Goal: Task Accomplishment & Management: Use online tool/utility

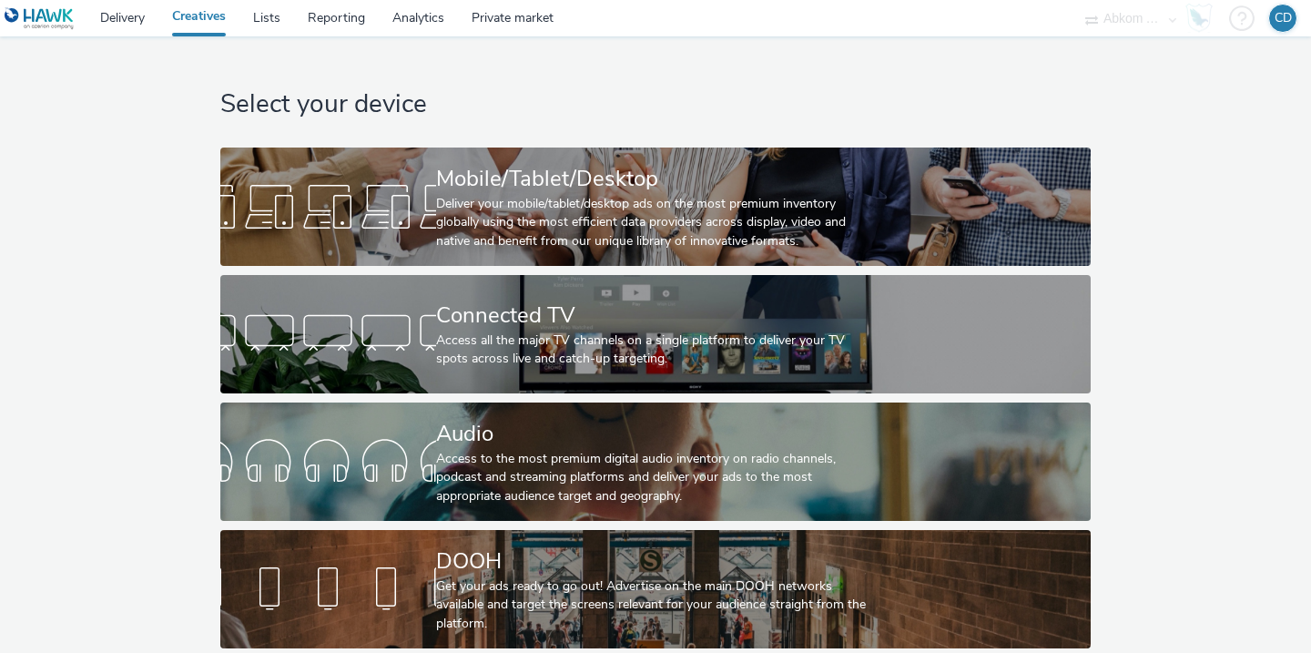
scroll to position [5, 0]
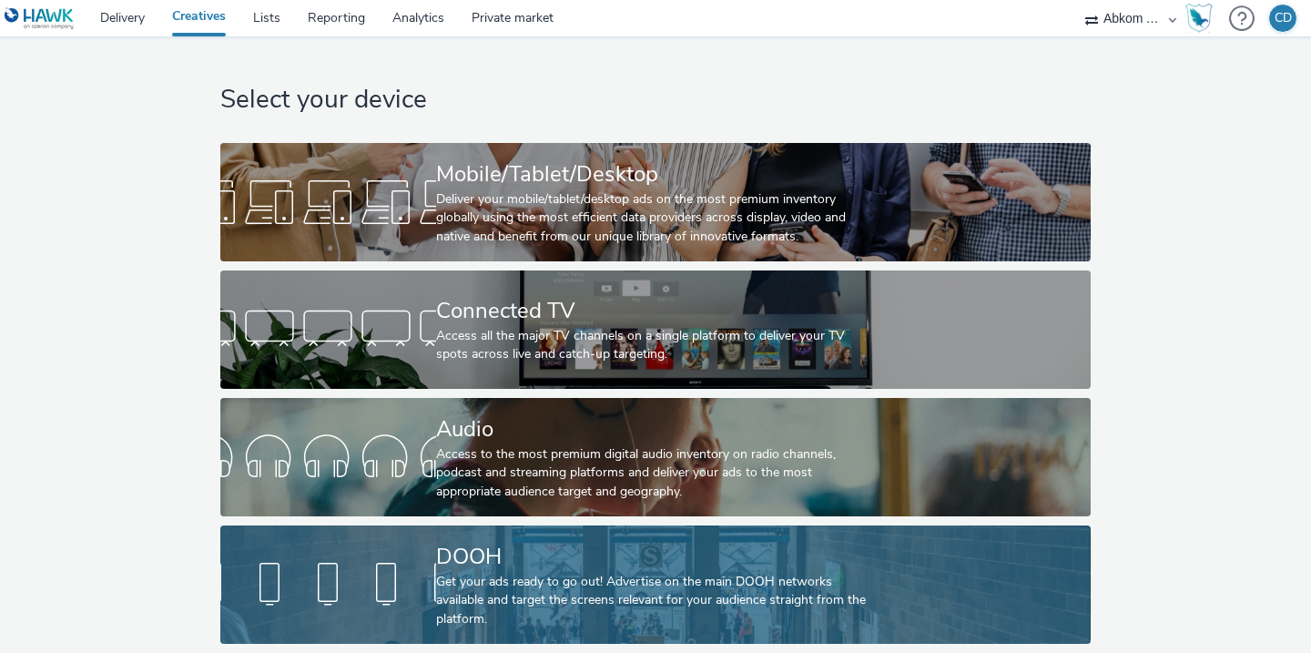
click at [496, 615] on div "Get your ads ready to go out! Advertise on the main DOOH networks available and…" at bounding box center [652, 601] width 432 height 56
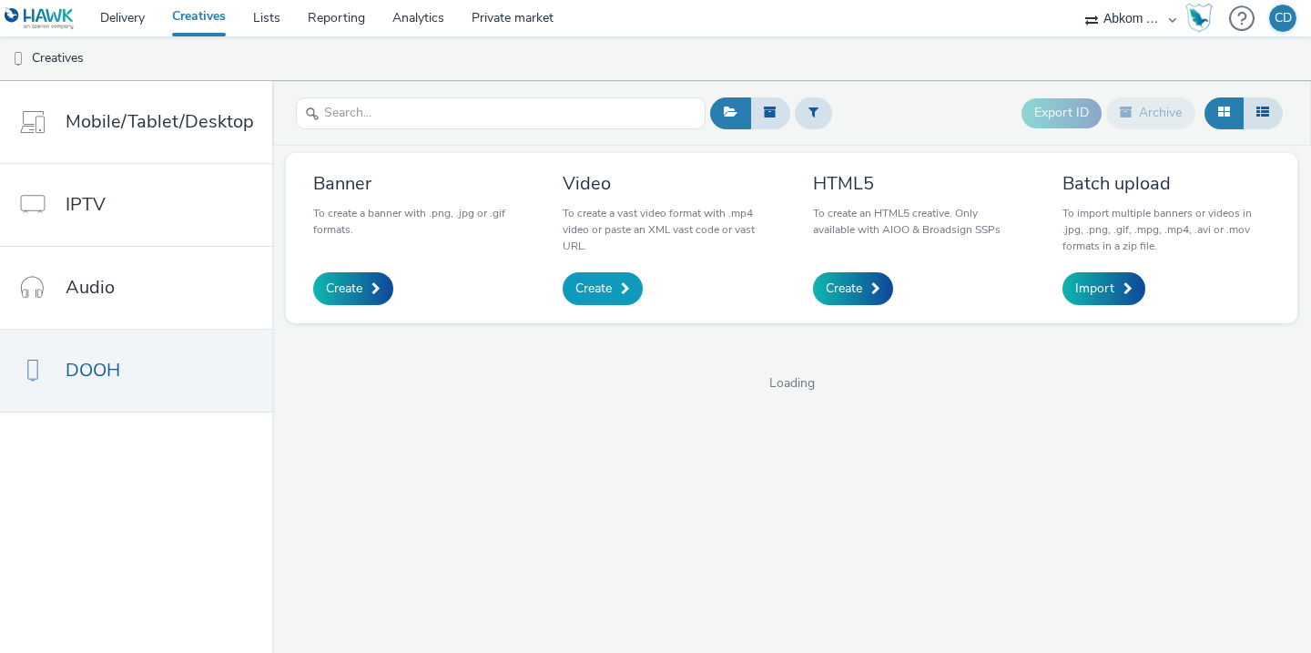
click at [589, 293] on span "Create" at bounding box center [593, 288] width 36 height 18
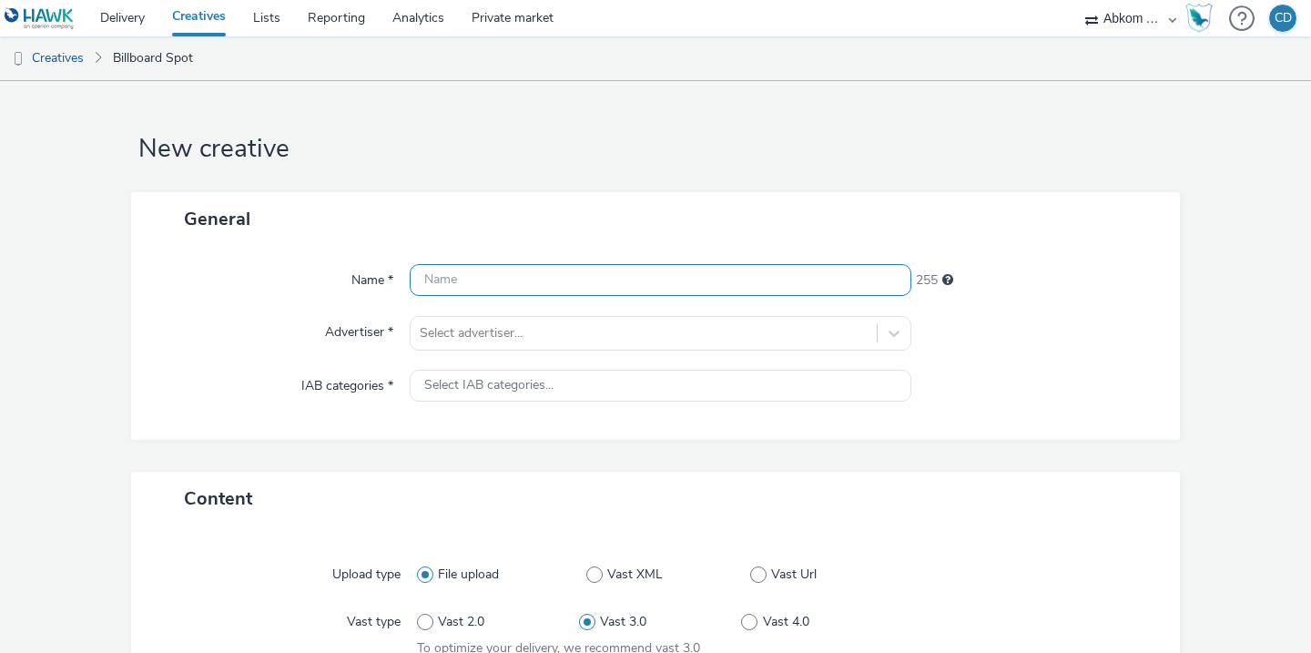
click at [510, 289] on input "text" at bounding box center [661, 280] width 502 height 32
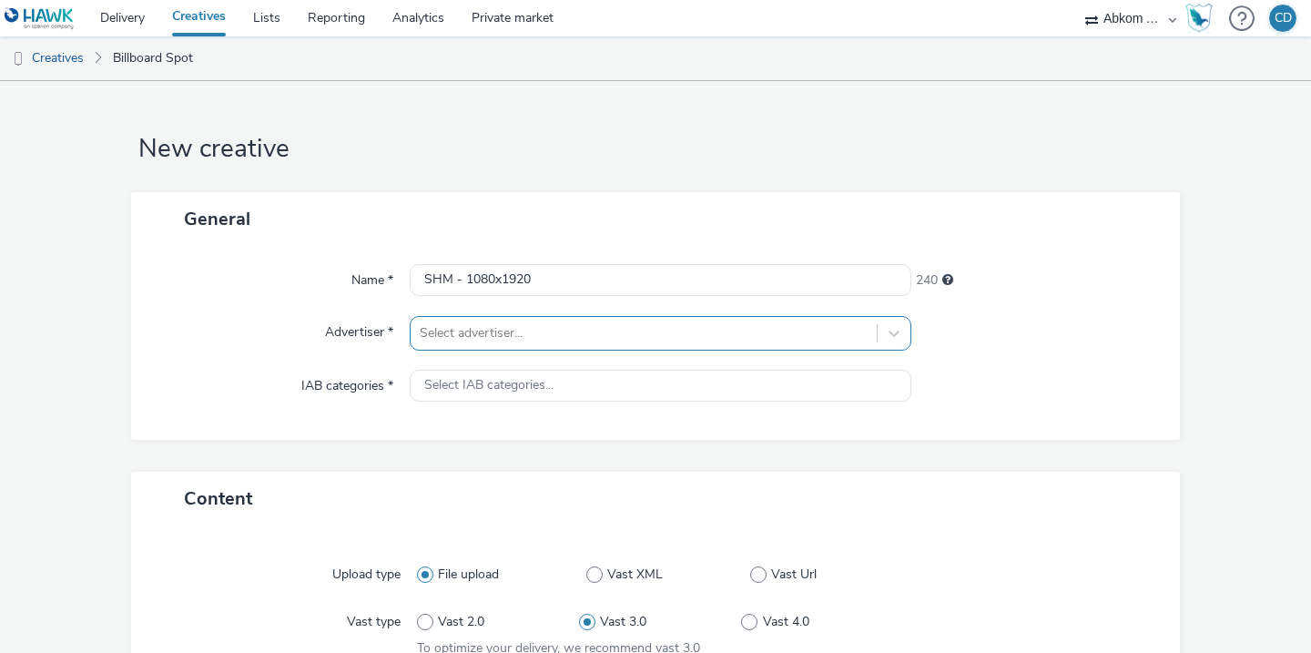
click at [492, 331] on div "Select advertiser..." at bounding box center [661, 333] width 502 height 35
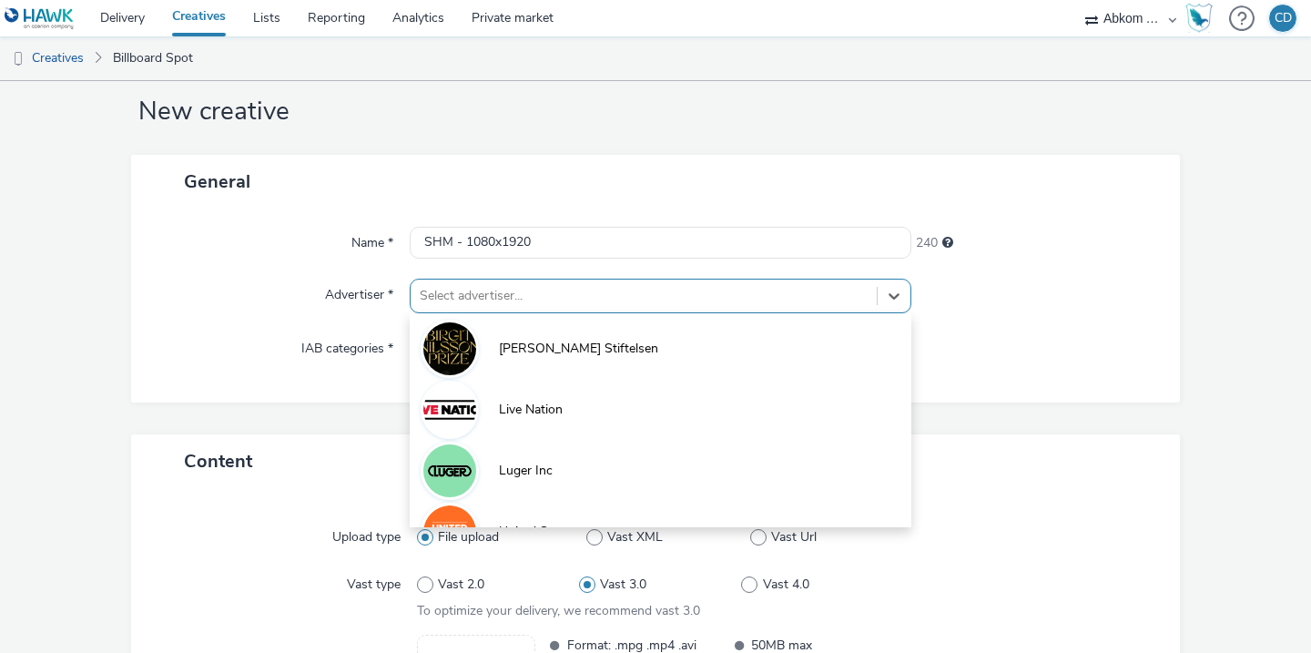
scroll to position [37, 0]
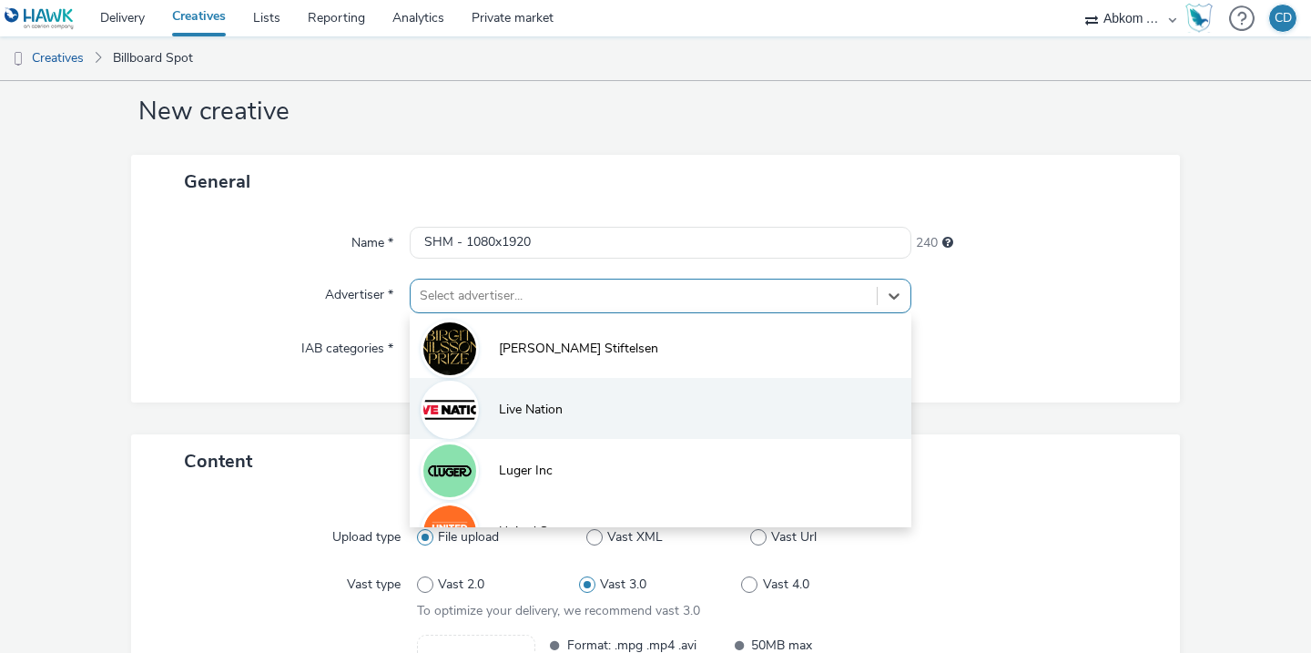
click at [513, 392] on li "Live Nation" at bounding box center [661, 408] width 502 height 61
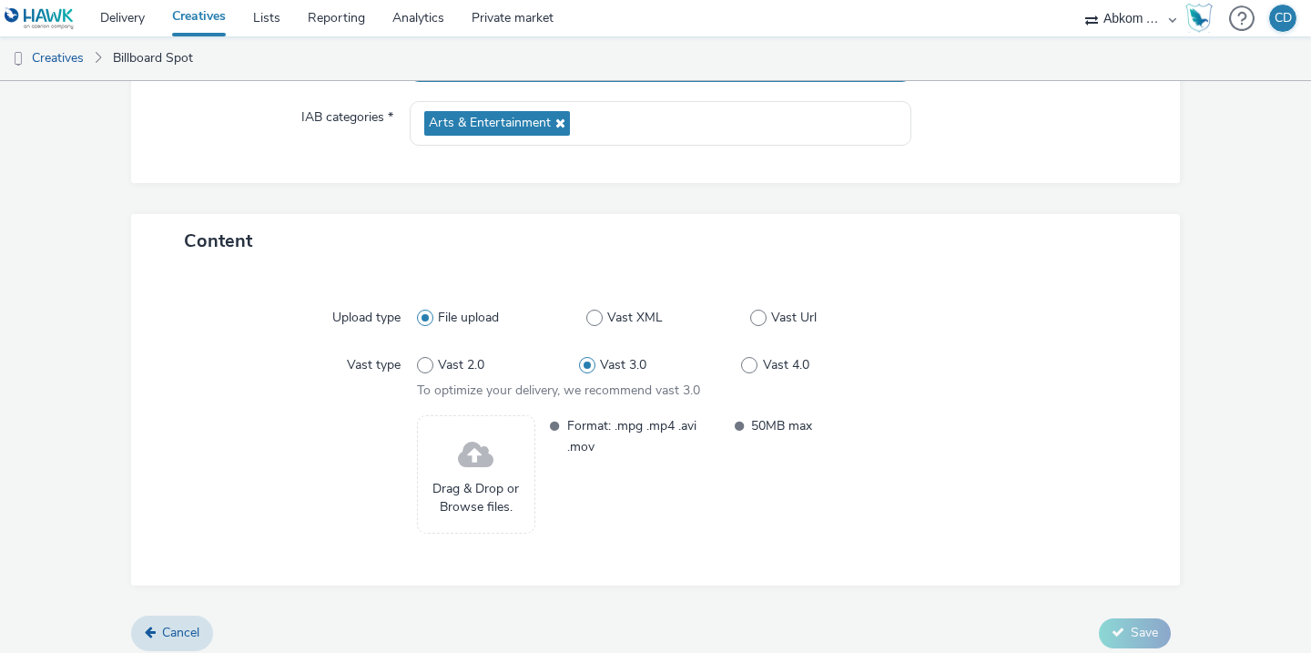
scroll to position [279, 0]
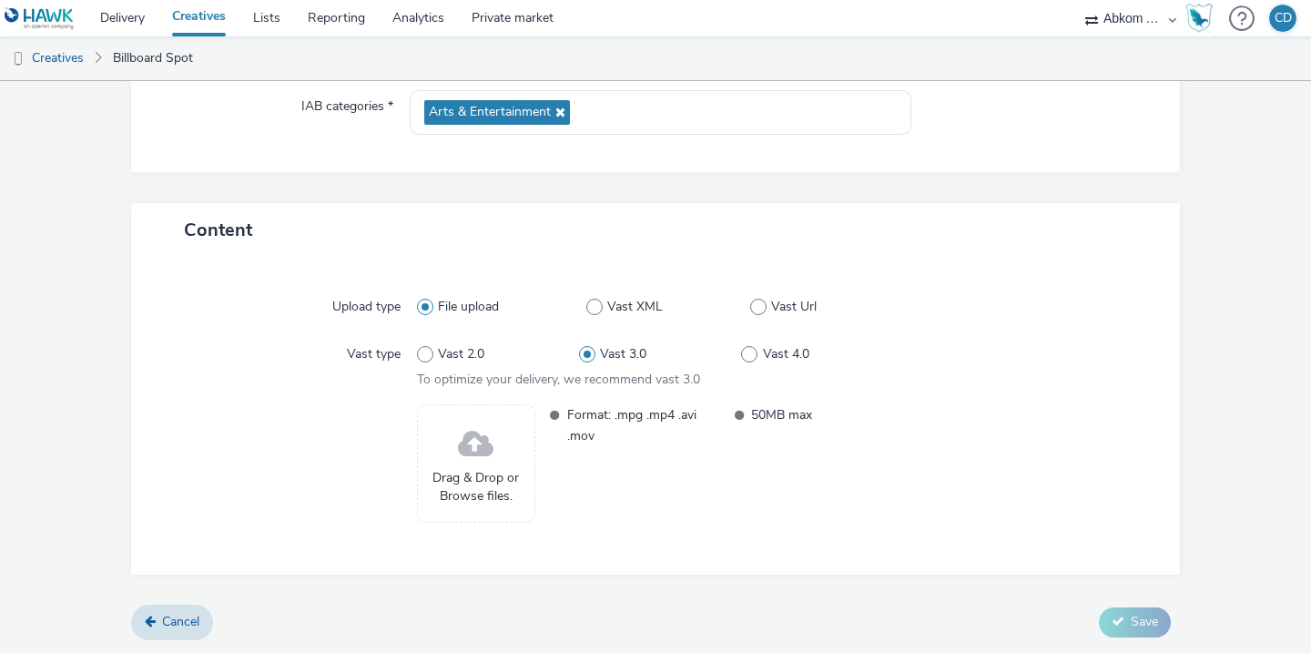
click at [474, 458] on span at bounding box center [476, 445] width 36 height 48
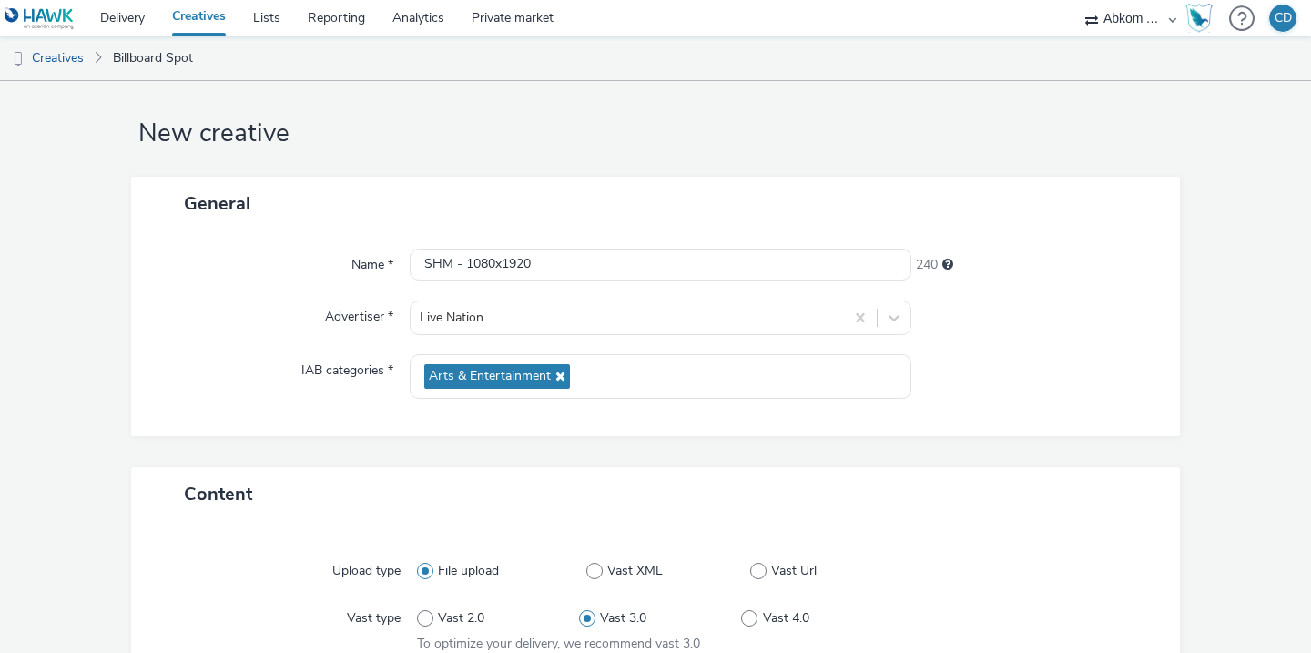
scroll to position [7, 0]
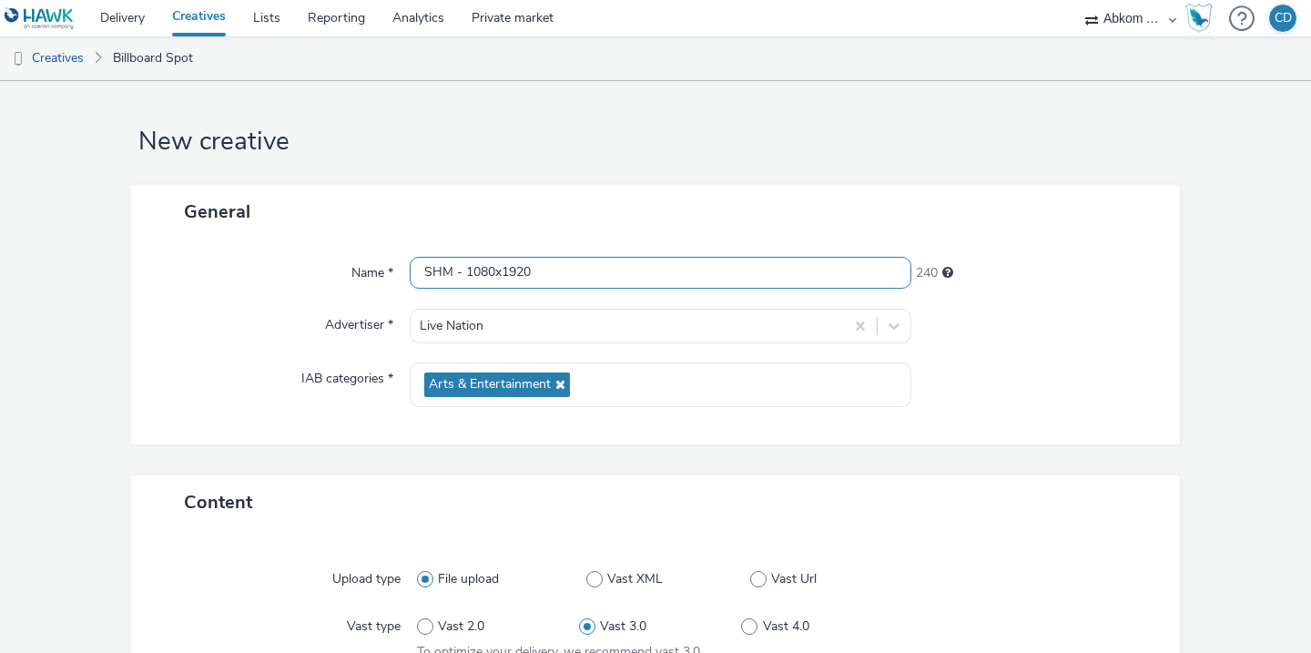
click at [453, 272] on input "SHM - 1080x1920" at bounding box center [661, 273] width 502 height 32
type input "SHM STHLM&GBG- 1080x1920"
click at [1045, 342] on div at bounding box center [1036, 326] width 251 height 35
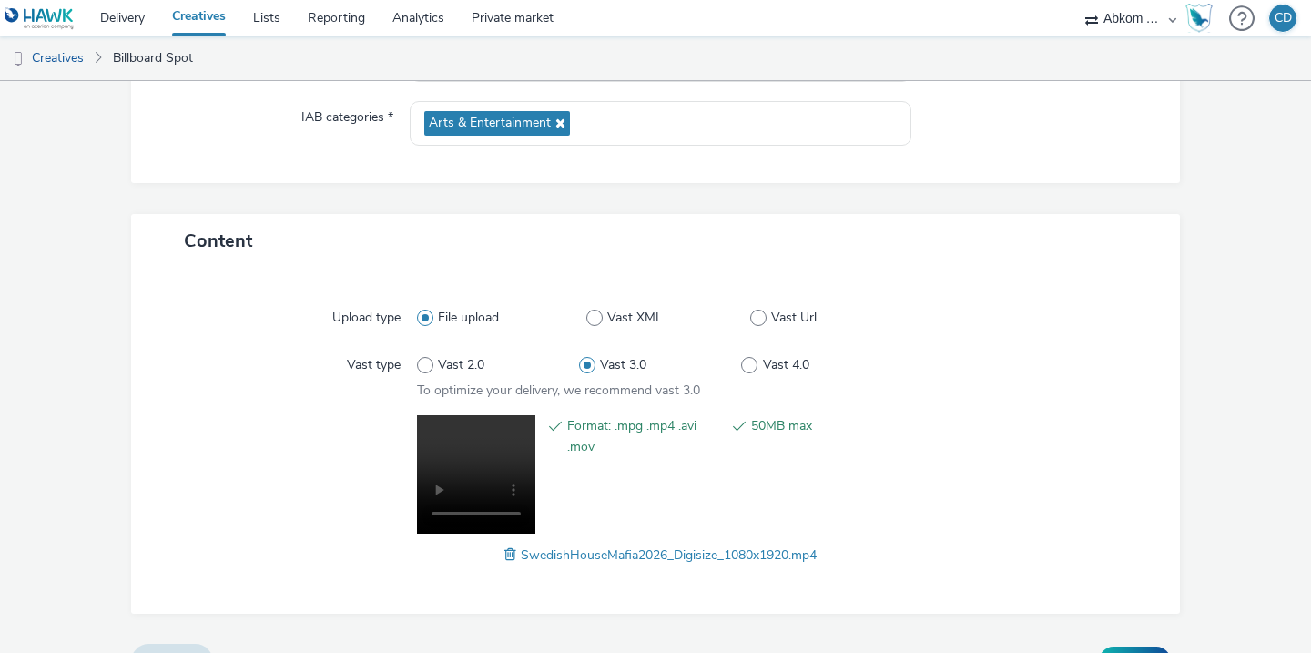
scroll to position [307, 0]
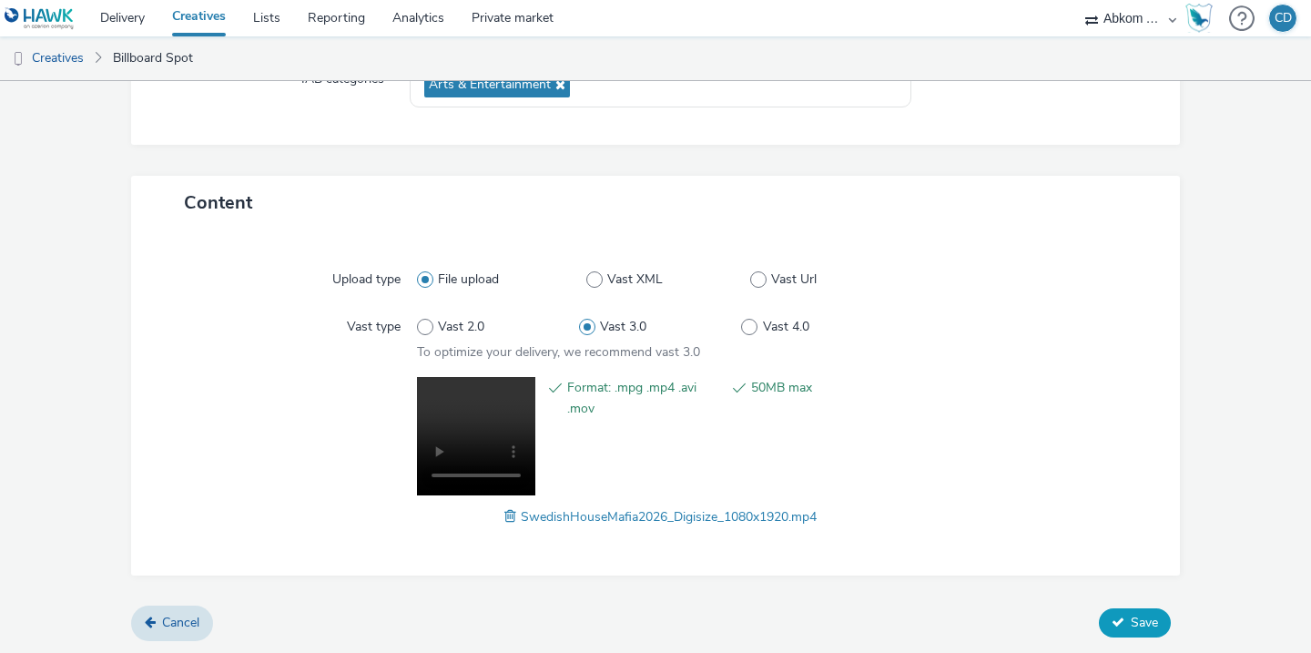
click at [1142, 622] on span "Save" at bounding box center [1144, 622] width 27 height 17
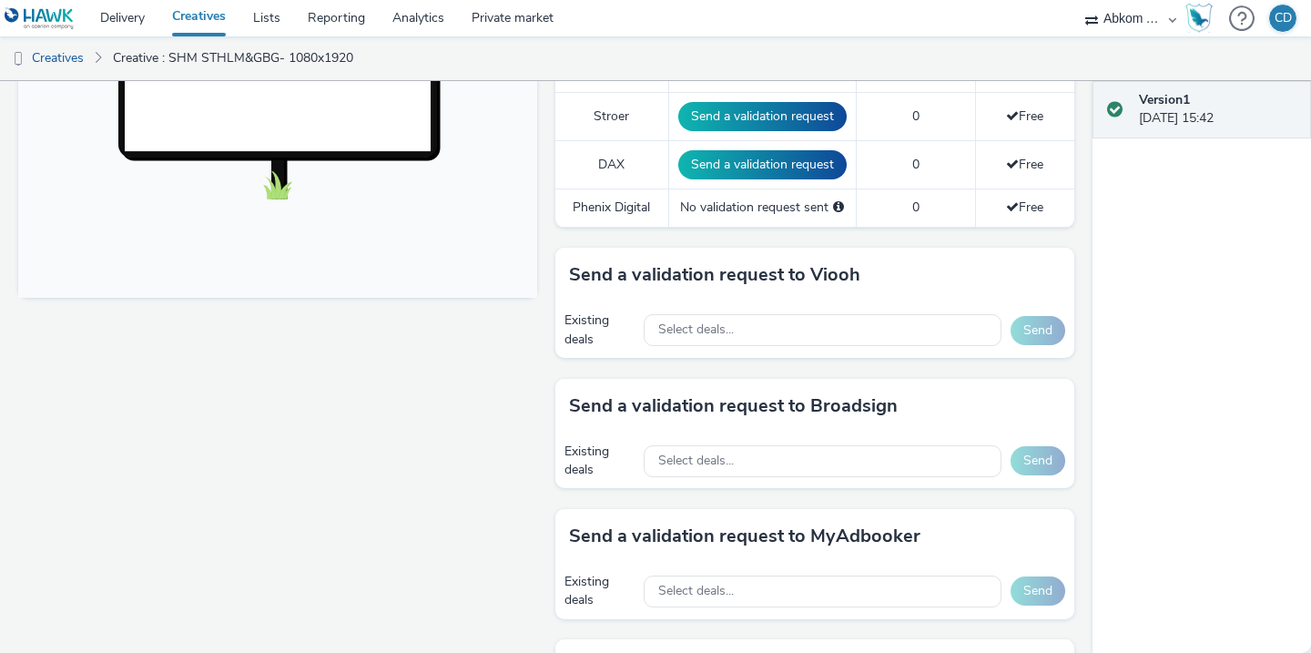
scroll to position [670, 0]
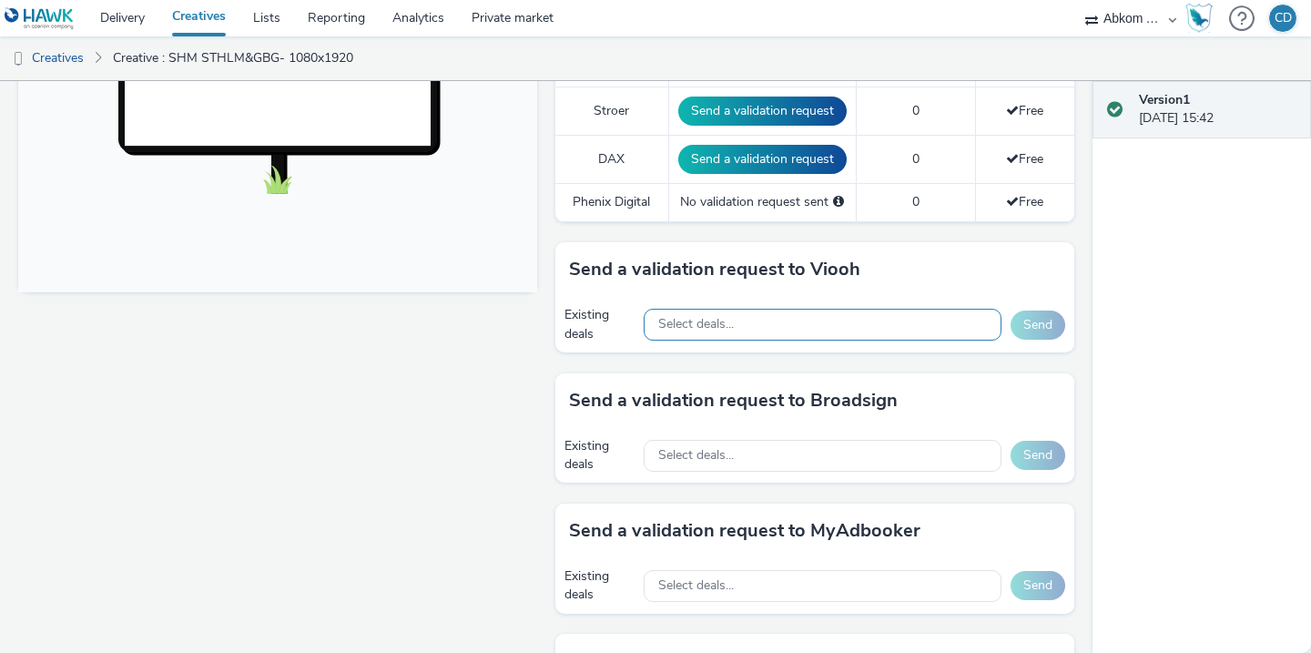
click at [699, 330] on span "Select deals..." at bounding box center [696, 324] width 76 height 15
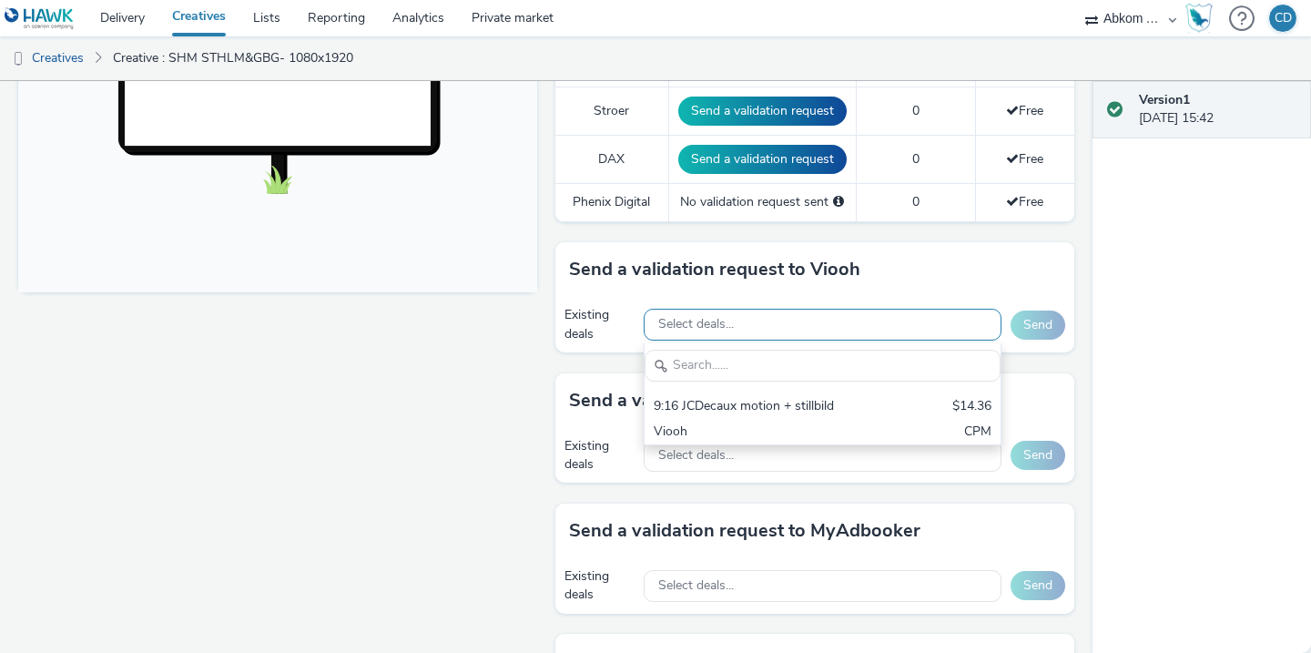
scroll to position [0, 0]
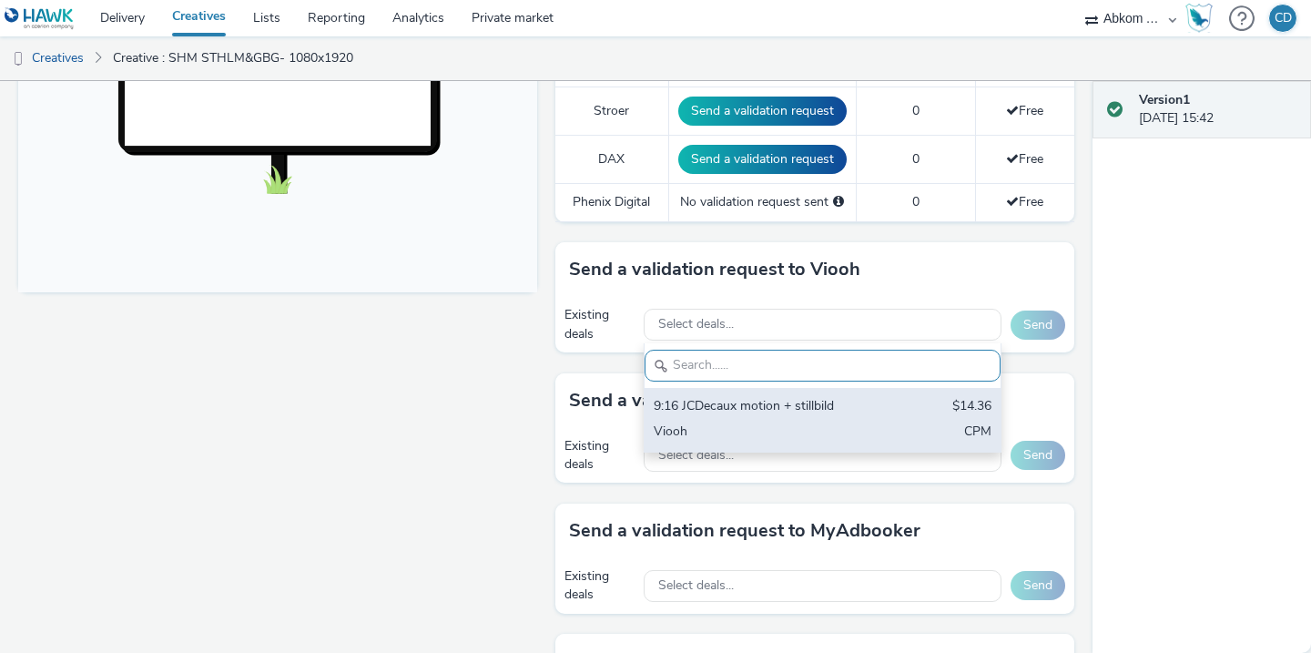
click at [683, 401] on div "9:16 JCDecaux motion + stillbild" at bounding box center [765, 407] width 222 height 21
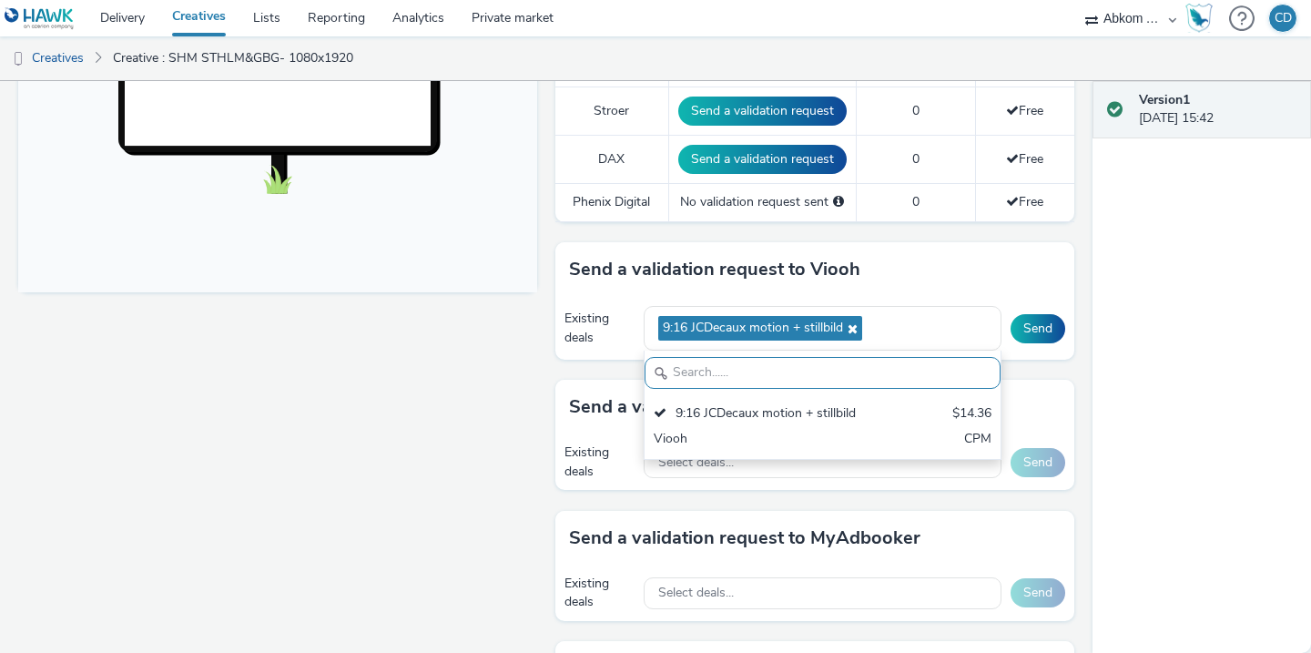
click at [503, 520] on div "Fullscreen" at bounding box center [282, 356] width 528 height 1621
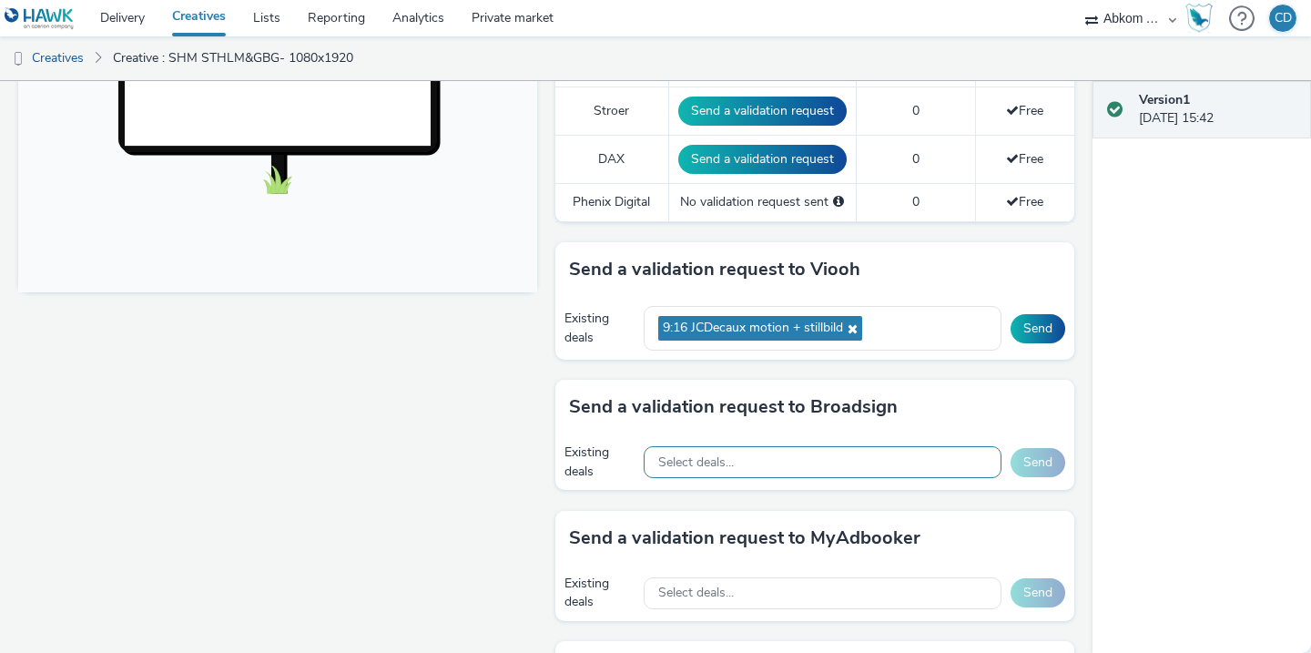
click at [671, 465] on span "Select deals..." at bounding box center [696, 462] width 76 height 15
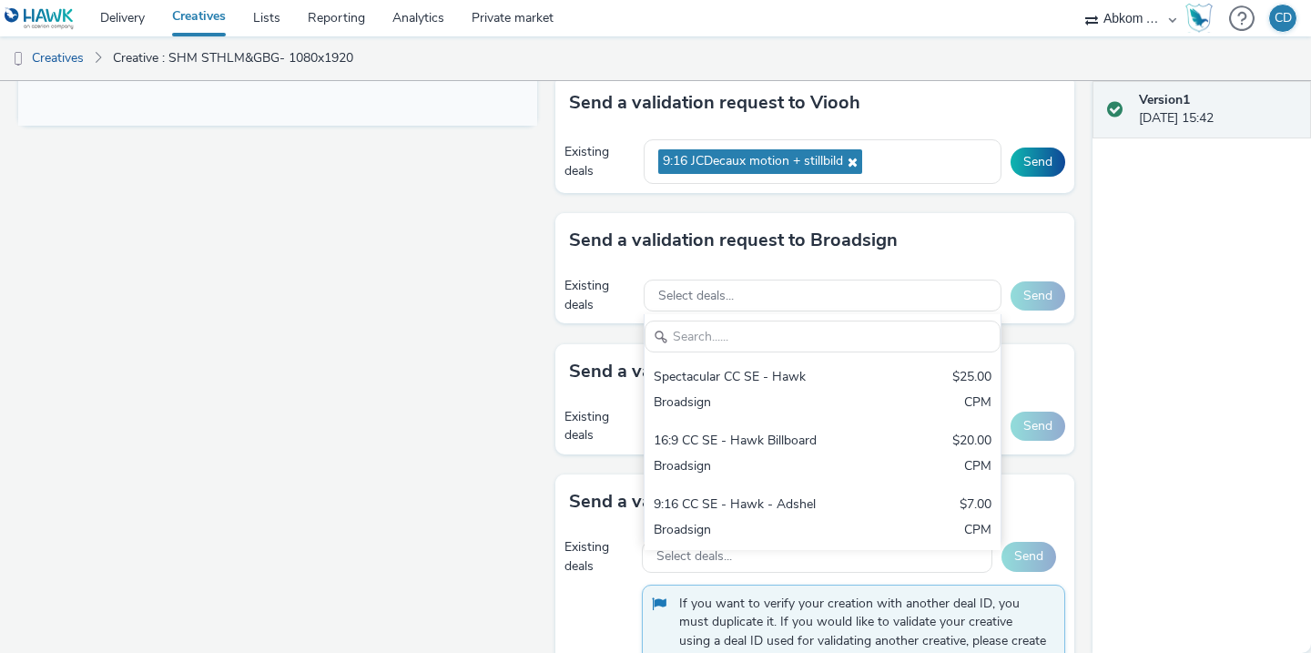
scroll to position [839, 0]
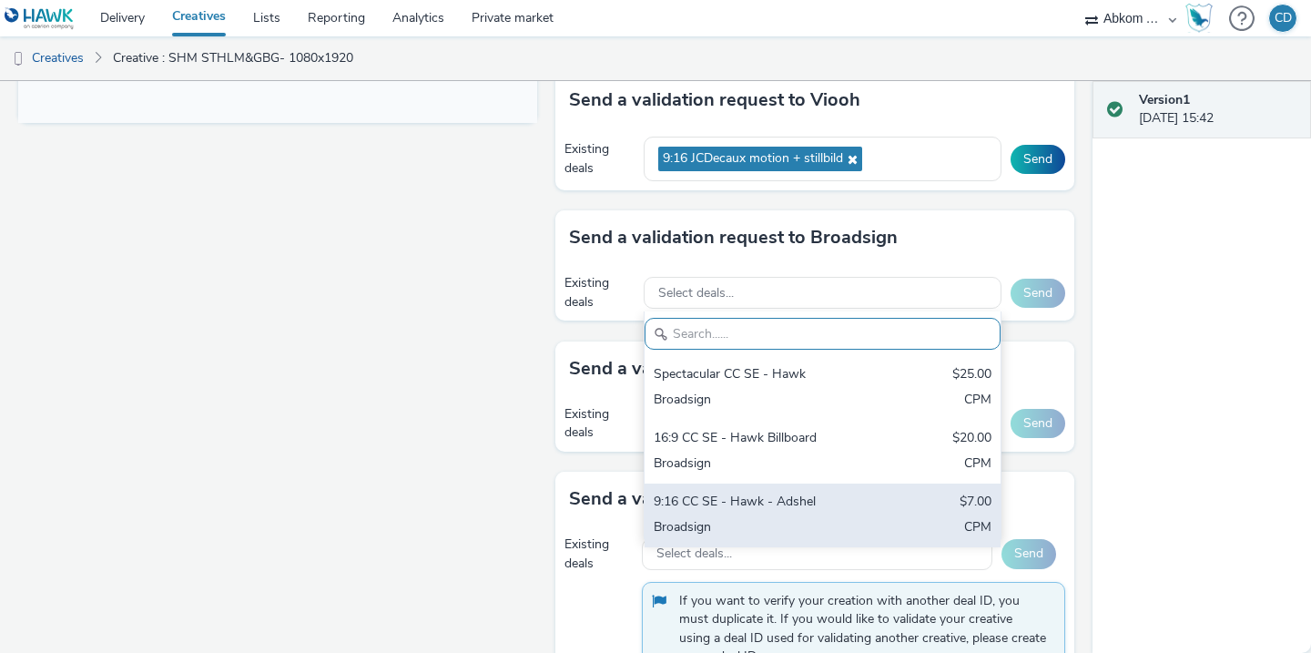
click at [680, 515] on div "9:16 CC SE - Hawk - Adshel $7.00 Broadsign CPM" at bounding box center [823, 515] width 356 height 64
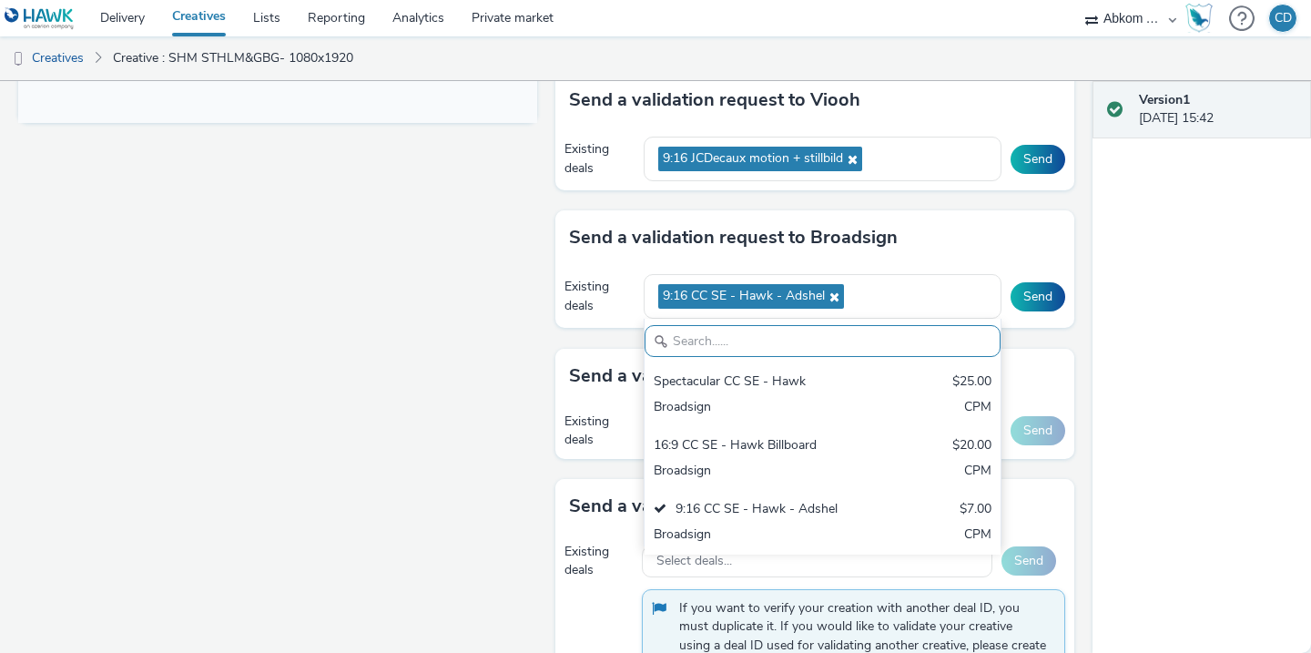
click at [488, 481] on div "Fullscreen" at bounding box center [282, 190] width 528 height 1628
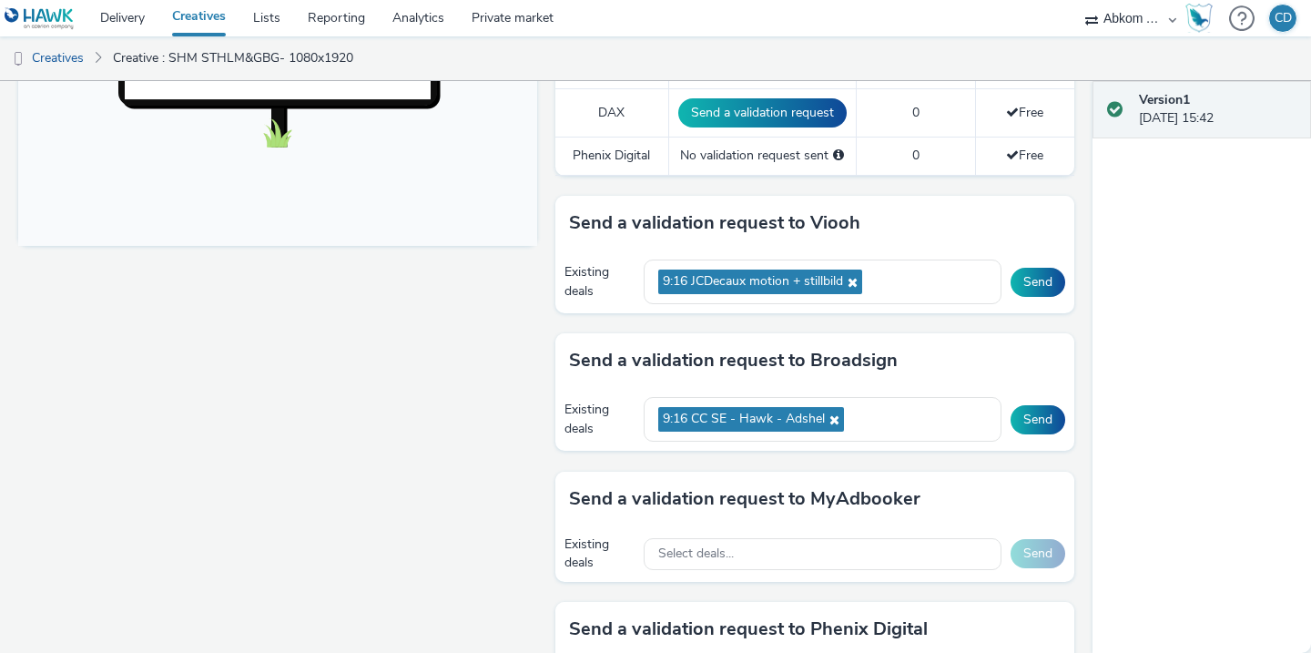
scroll to position [704, 0]
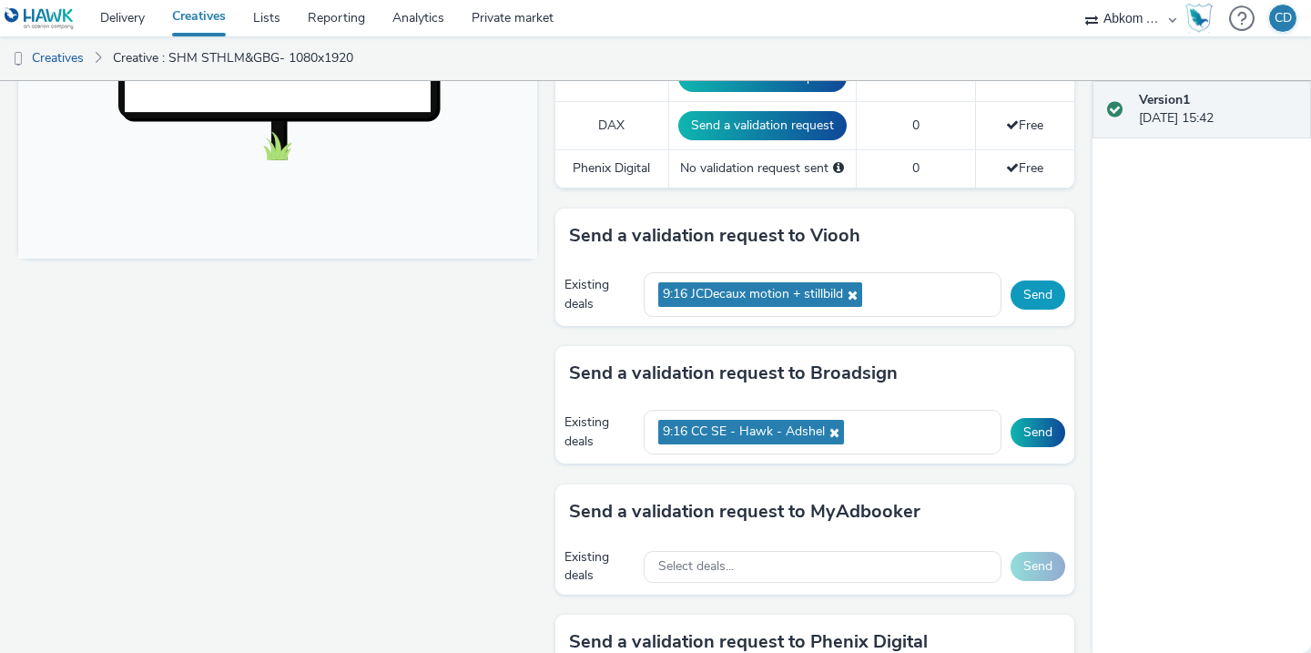
click at [1037, 281] on button "Send" at bounding box center [1037, 294] width 55 height 29
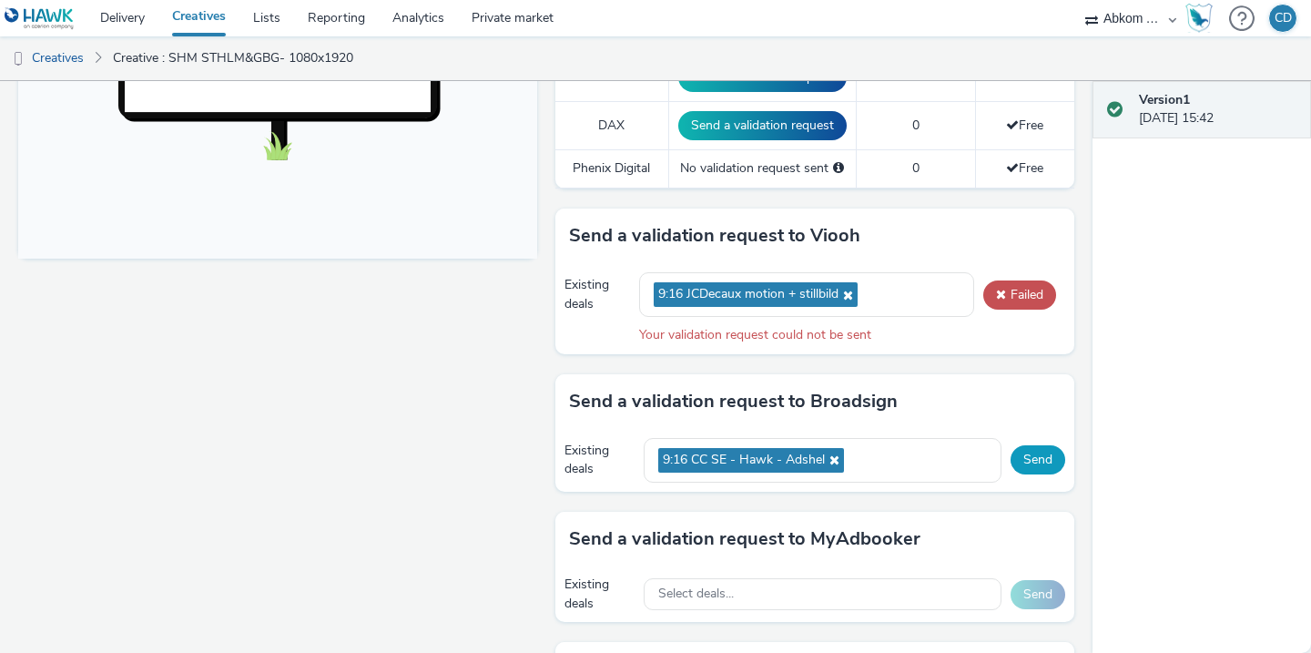
click at [1047, 462] on button "Send" at bounding box center [1037, 459] width 55 height 29
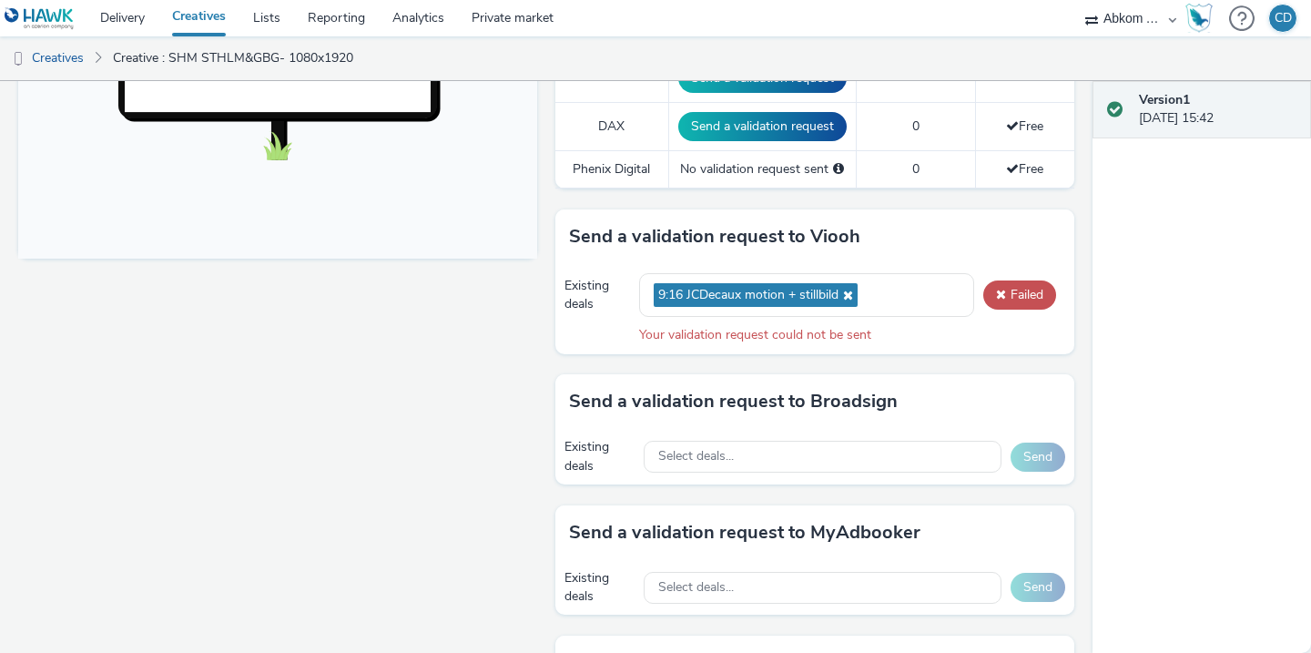
scroll to position [698, 0]
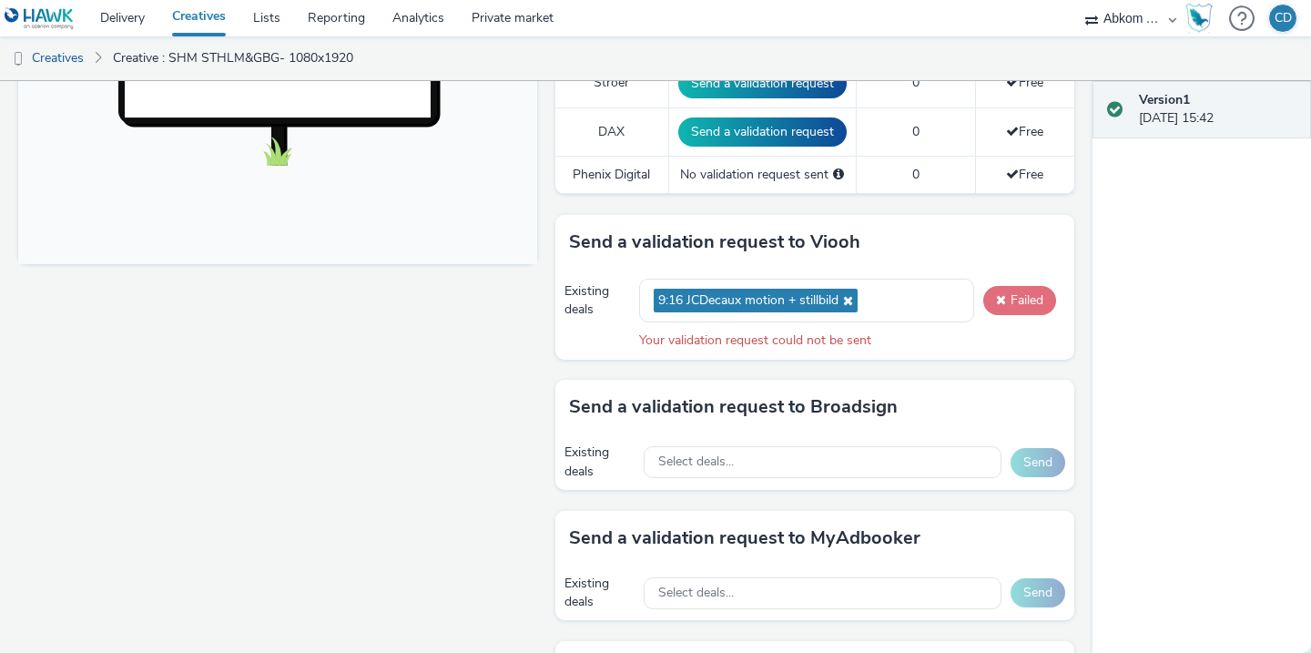
click at [1012, 305] on button "Failed" at bounding box center [1019, 300] width 73 height 29
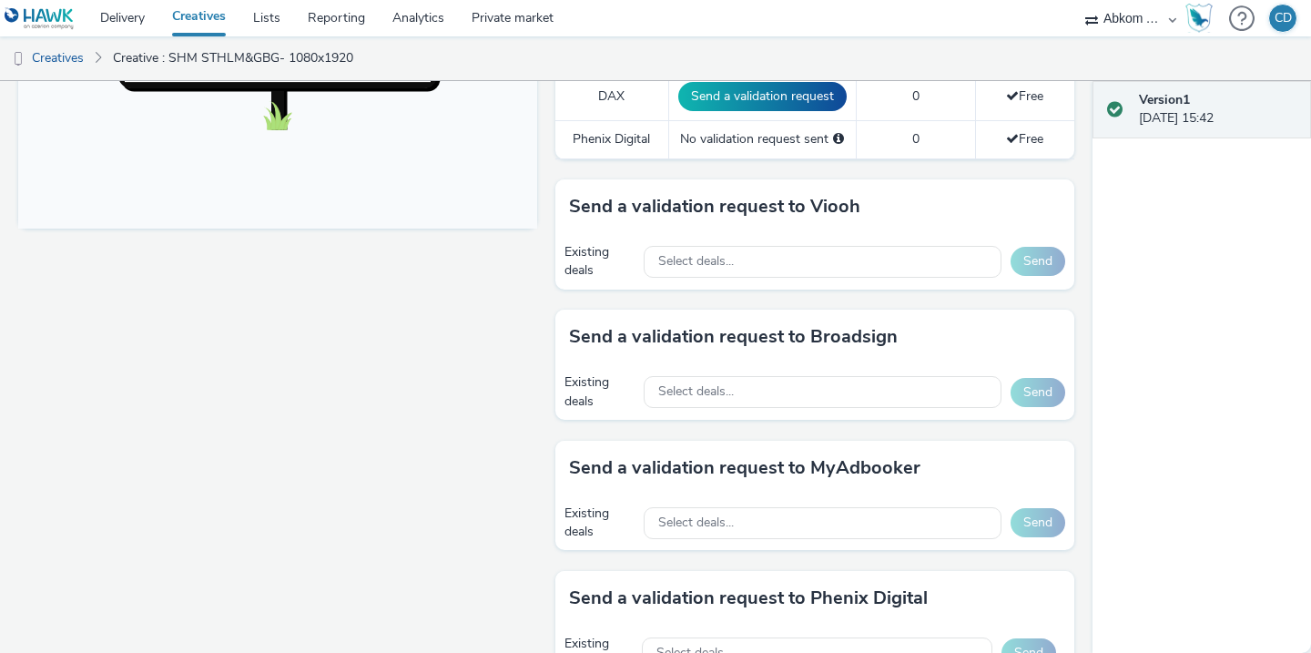
scroll to position [472, 0]
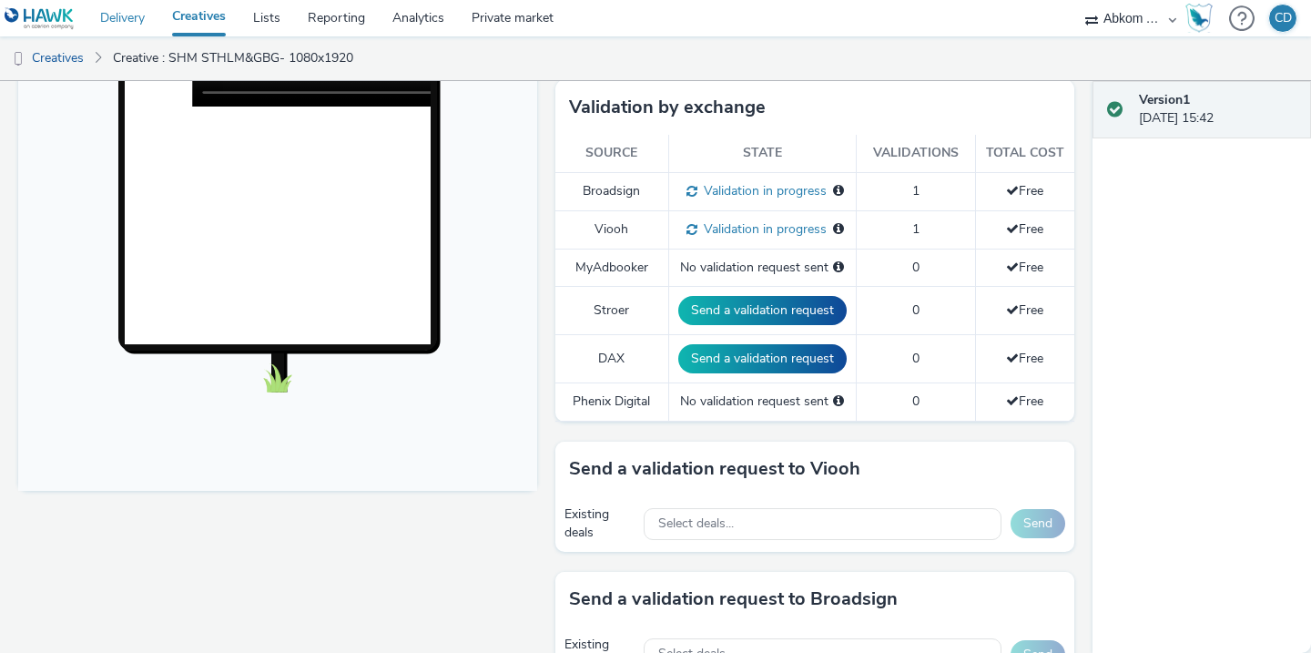
click at [134, 18] on link "Delivery" at bounding box center [122, 18] width 72 height 36
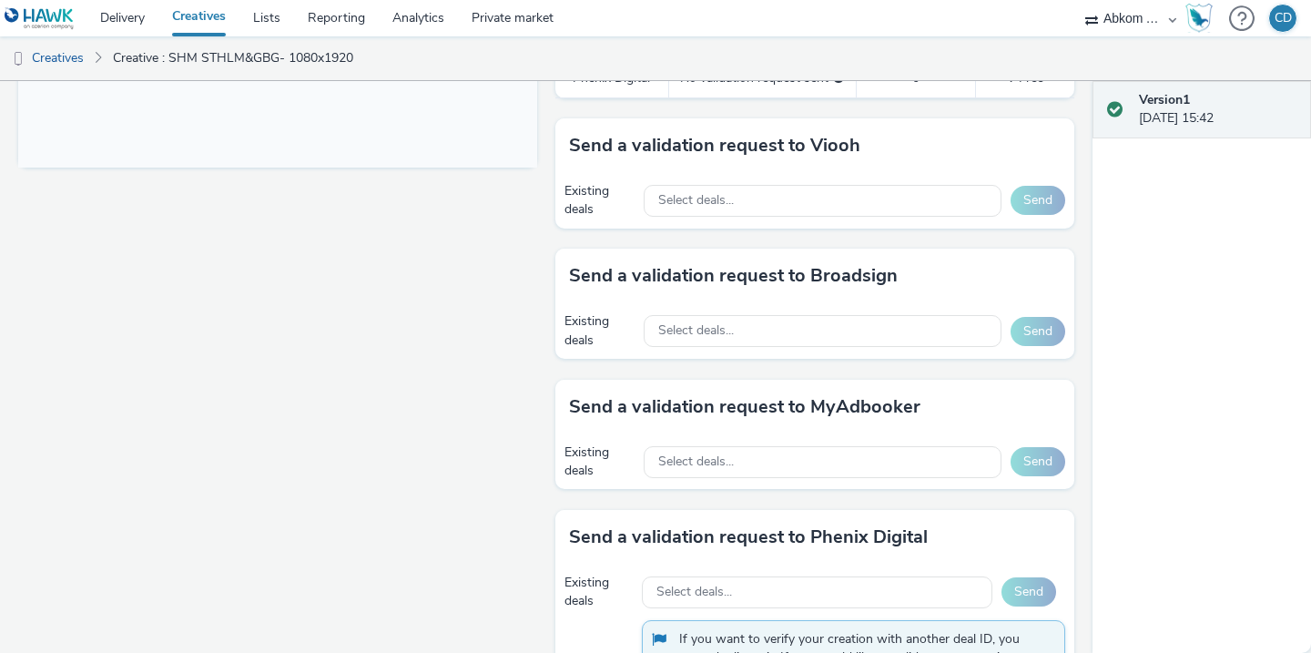
scroll to position [817, 0]
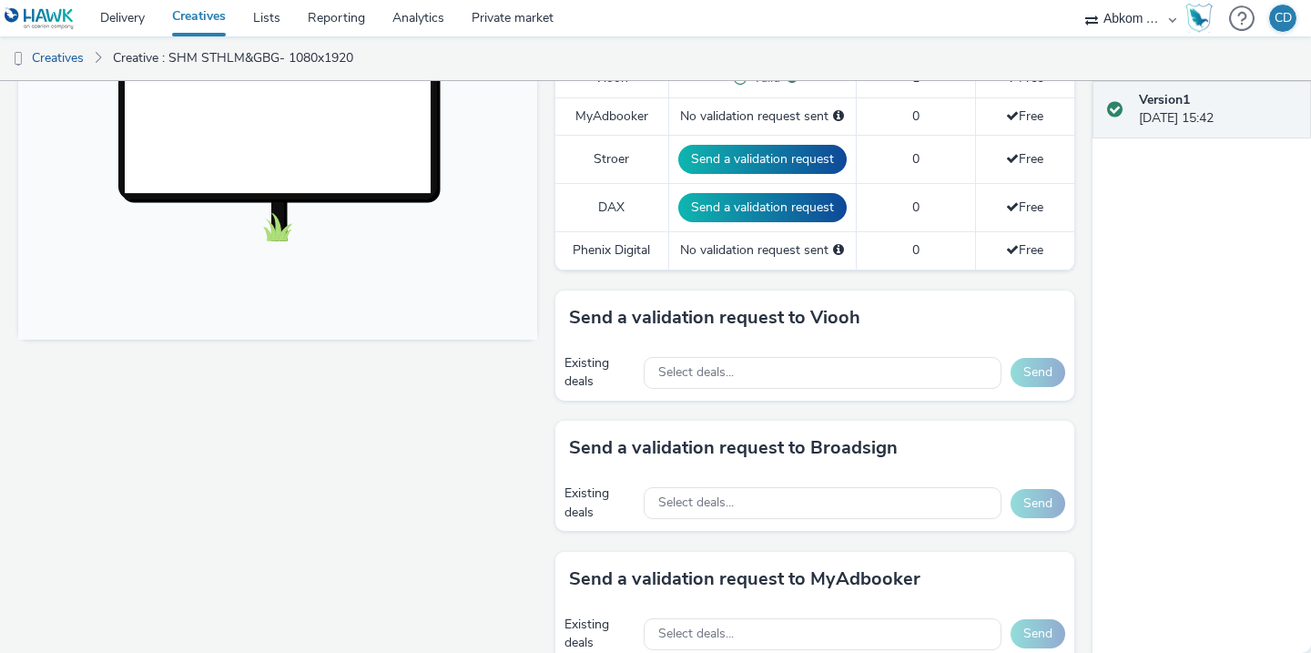
scroll to position [644, 0]
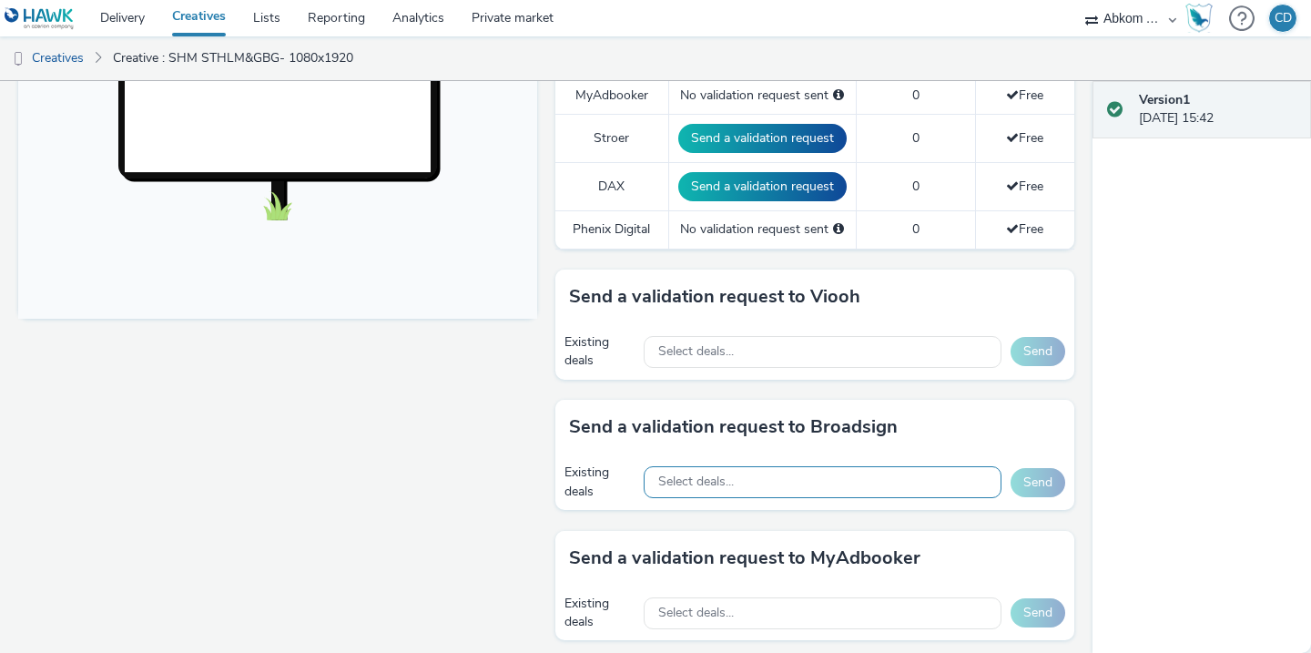
click at [706, 482] on span "Select deals..." at bounding box center [696, 481] width 76 height 15
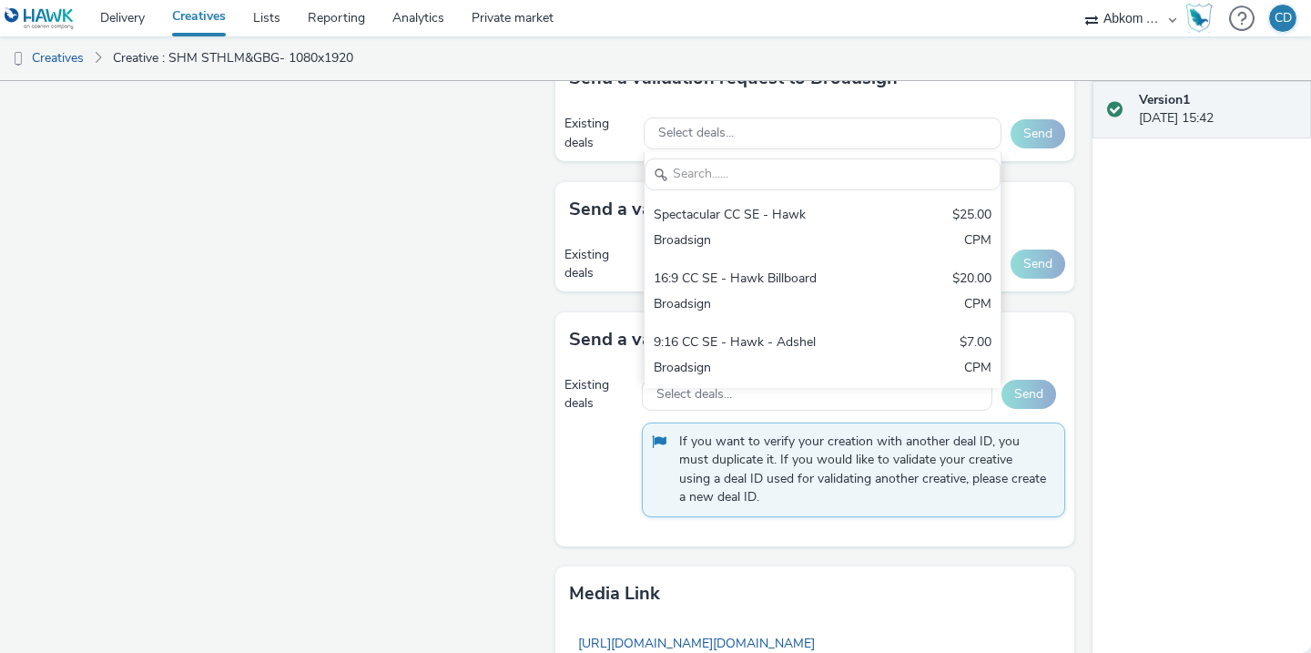
scroll to position [983, 0]
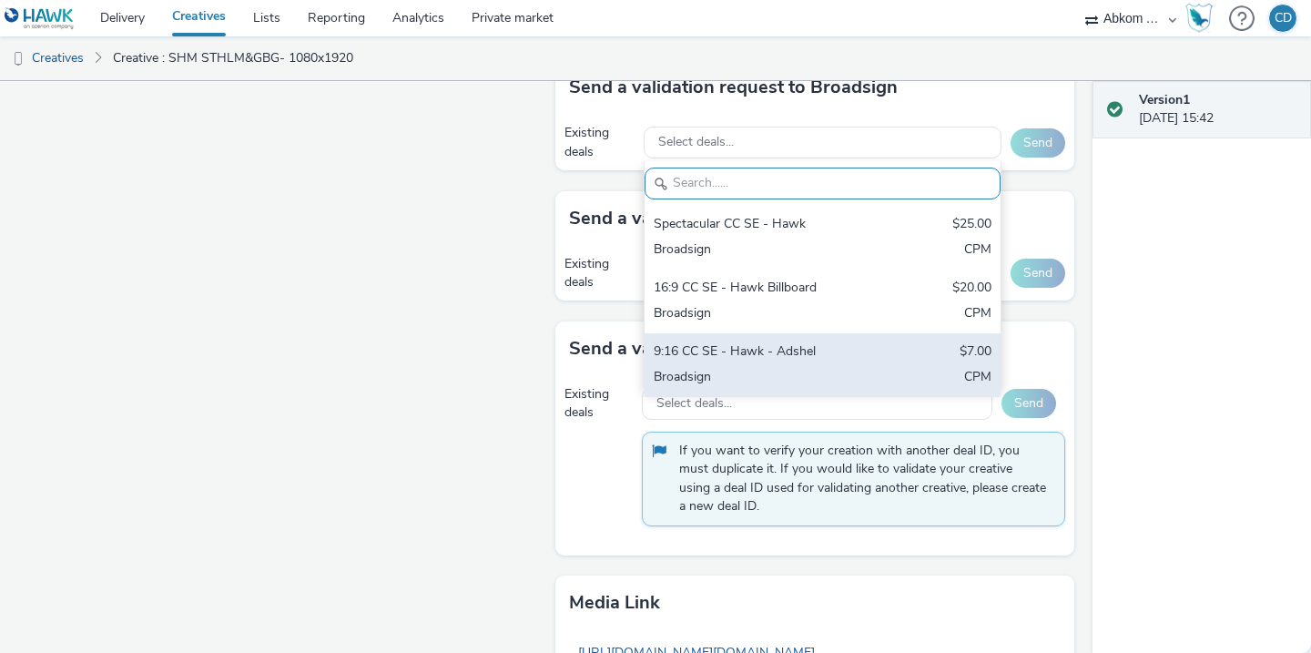
click at [696, 365] on div "9:16 CC SE - Hawk - Adshel $7.00 Broadsign CPM" at bounding box center [823, 365] width 356 height 64
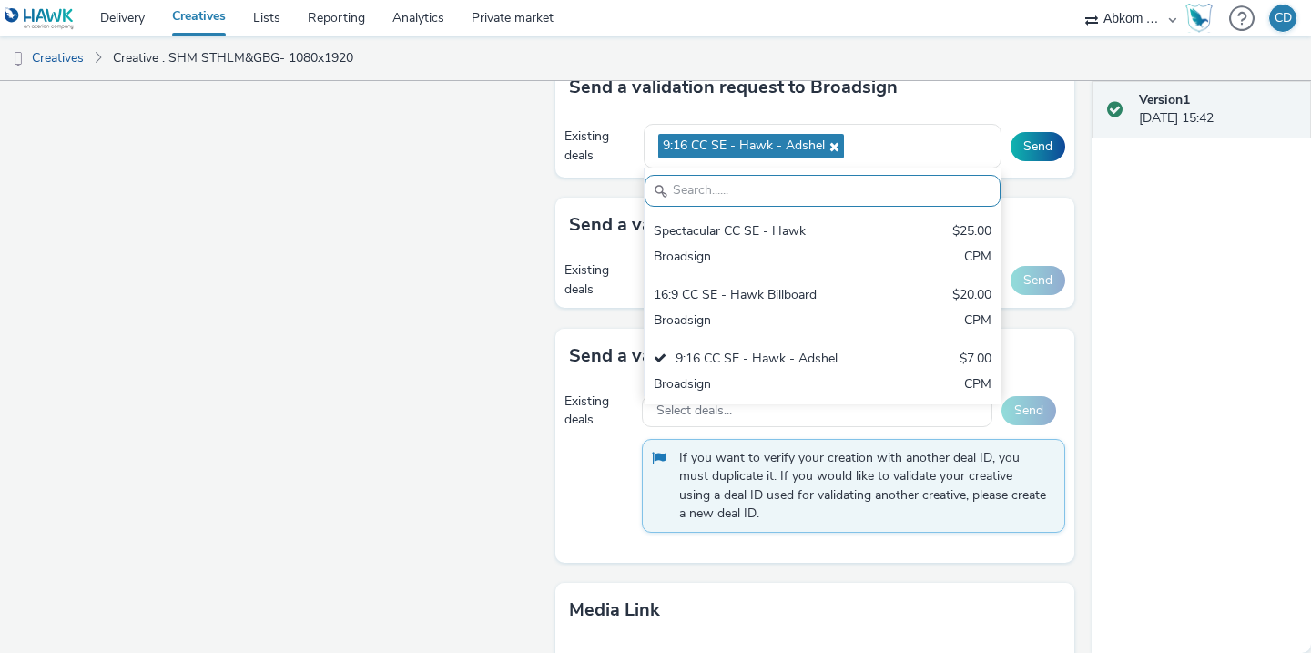
click at [458, 413] on div "Fullscreen" at bounding box center [282, 43] width 528 height 1621
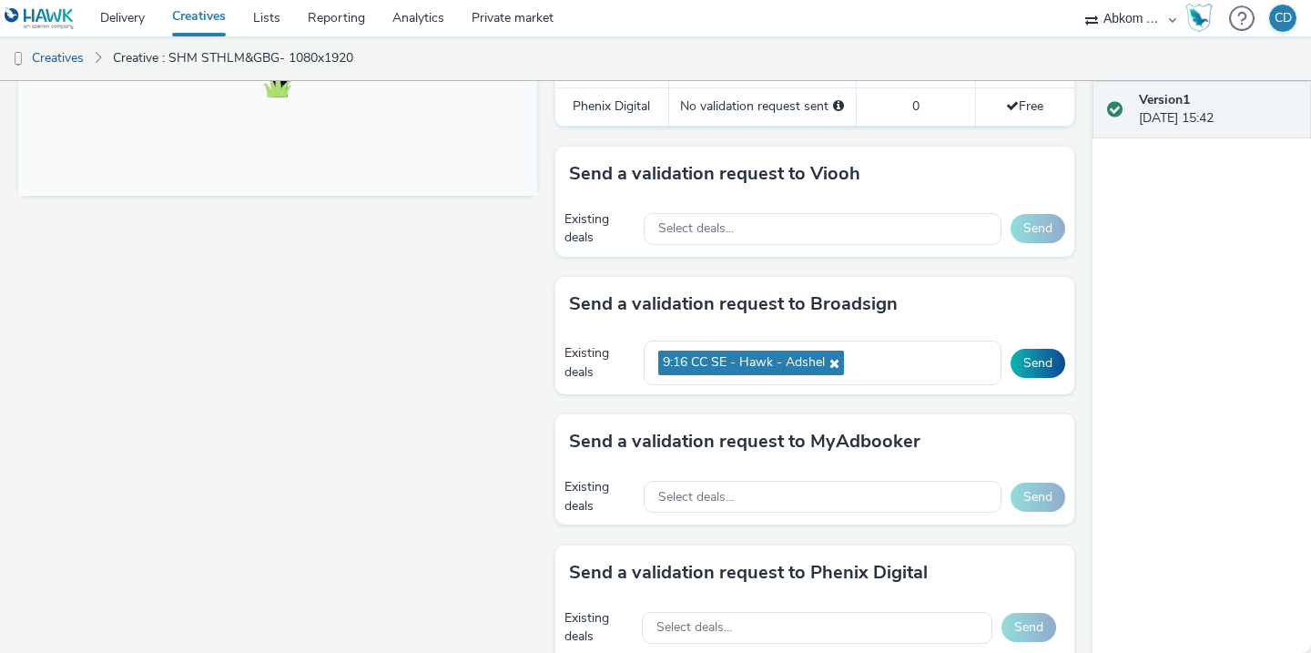
scroll to position [755, 0]
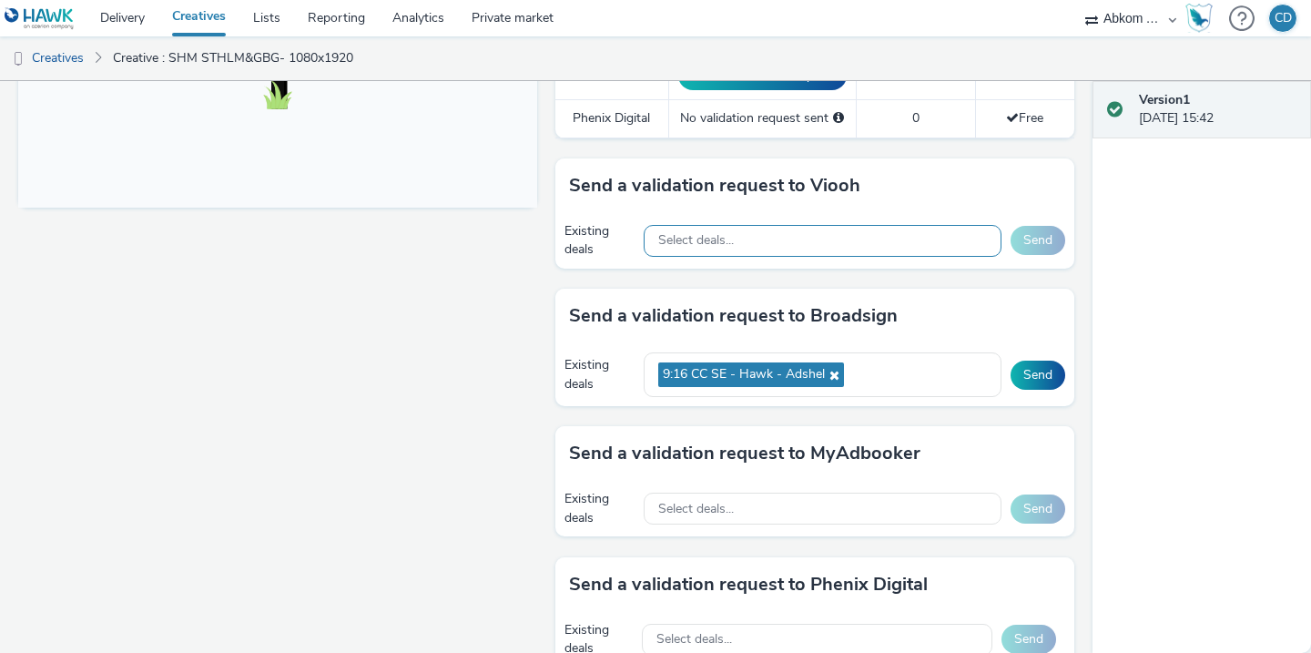
click at [682, 233] on span "Select deals..." at bounding box center [696, 240] width 76 height 15
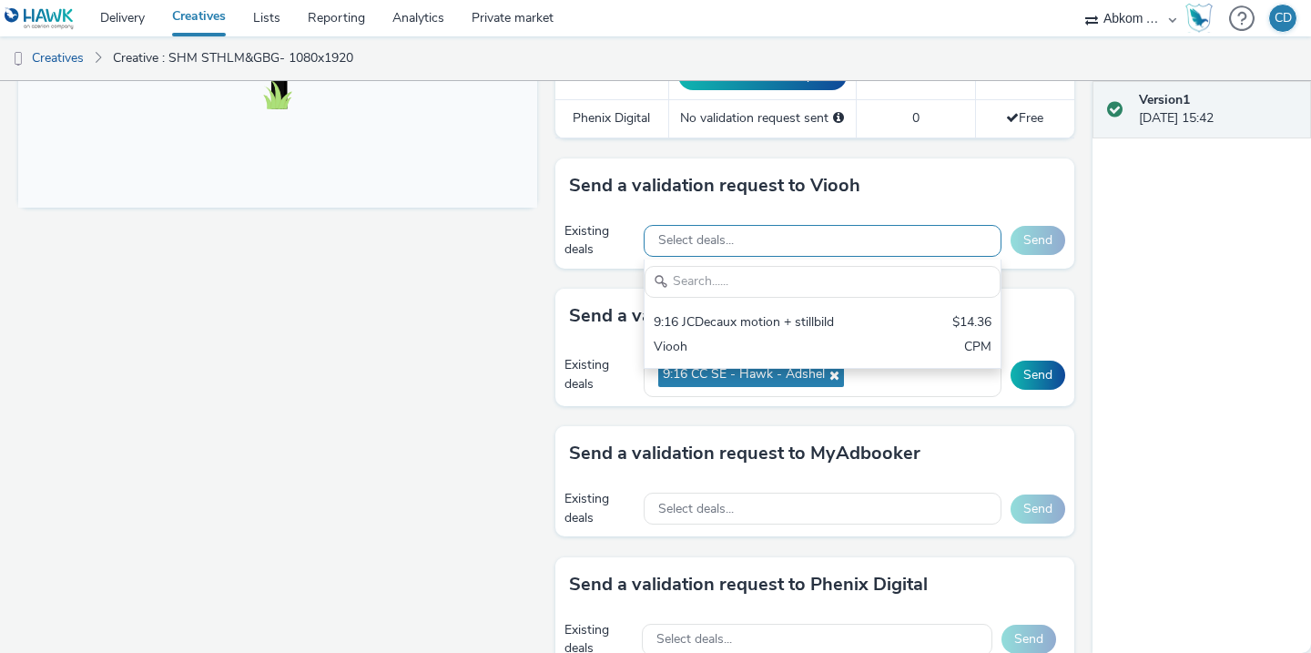
scroll to position [0, 0]
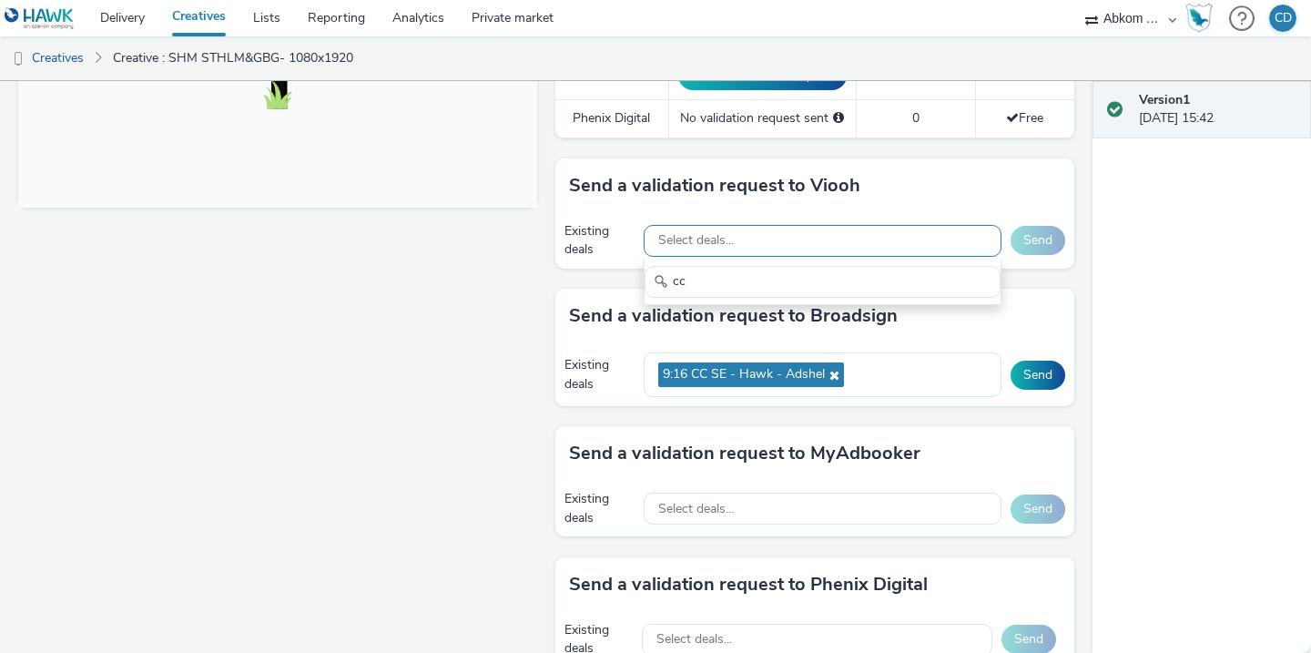
type input "c"
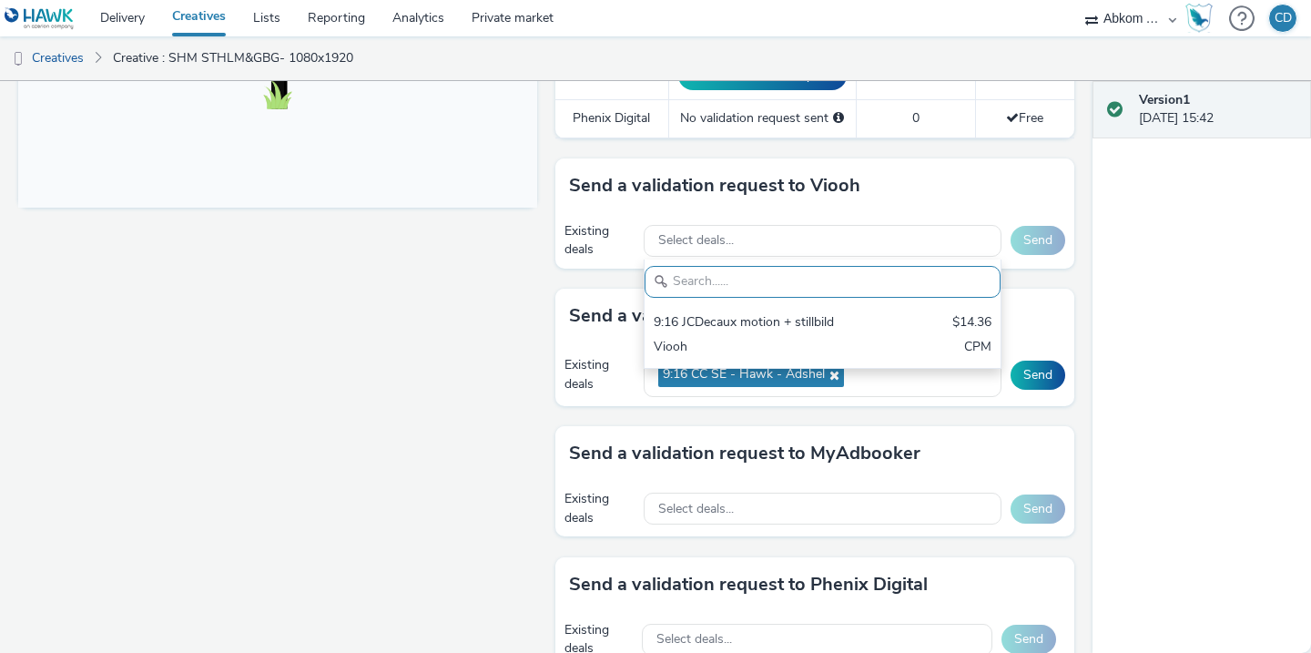
click at [498, 394] on div "Fullscreen" at bounding box center [282, 271] width 528 height 1621
